Goal: Task Accomplishment & Management: Use online tool/utility

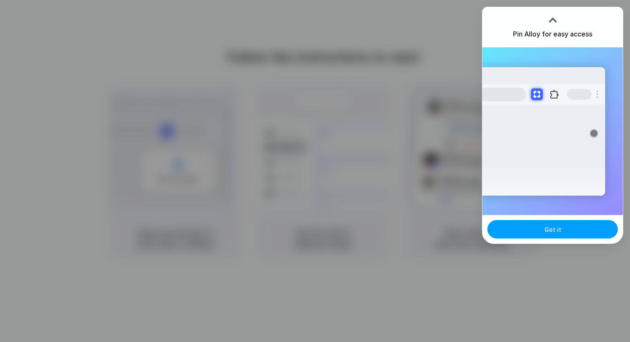
click at [571, 236] on button "Got it" at bounding box center [553, 229] width 130 height 18
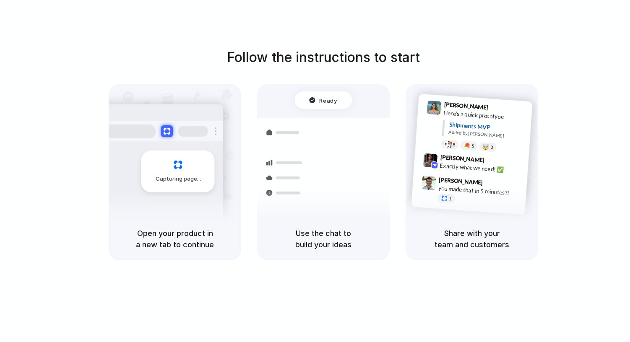
click at [329, 224] on div "Air freight to [GEOGRAPHIC_DATA] Flight CX251 • [DATE] • Ready" at bounding box center [372, 236] width 113 height 24
click at [335, 246] on h5 "Use the chat to build your ideas" at bounding box center [323, 239] width 112 height 23
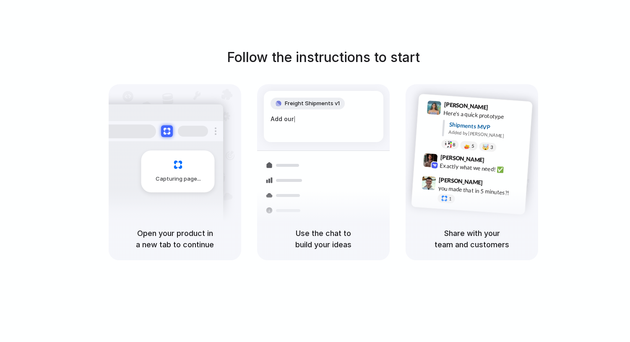
click at [198, 228] on h5 "Open your product in a new tab to continue" at bounding box center [175, 239] width 112 height 23
click at [186, 177] on span "Capturing page" at bounding box center [179, 179] width 47 height 8
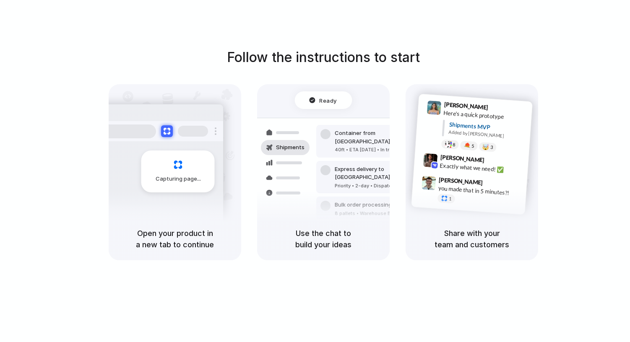
click at [342, 247] on h5 "Use the chat to build your ideas" at bounding box center [323, 239] width 112 height 23
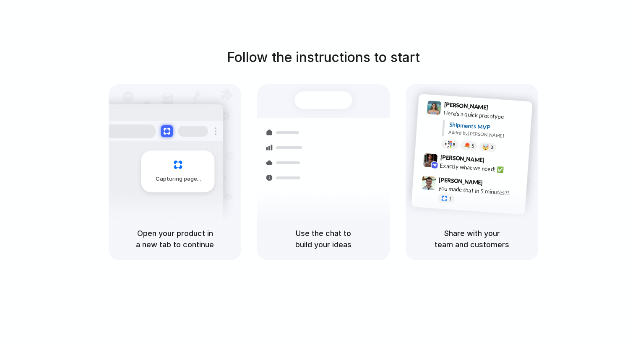
click at [458, 121] on div "Shipments MVP" at bounding box center [488, 127] width 78 height 14
click at [475, 234] on h5 "Share with your team and customers" at bounding box center [472, 239] width 112 height 23
click at [306, 170] on div "Shipments" at bounding box center [278, 176] width 61 height 117
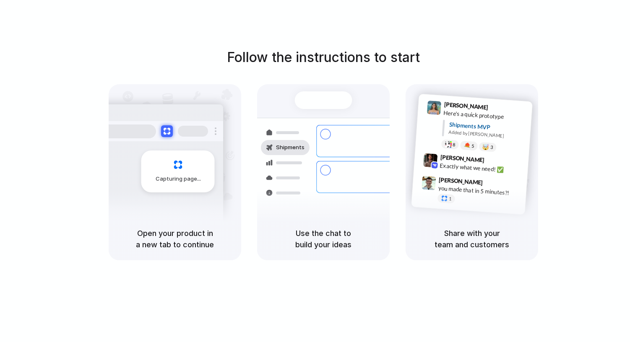
click at [321, 101] on div at bounding box center [323, 100] width 57 height 18
click at [327, 95] on div "Ready" at bounding box center [323, 100] width 57 height 18
